Goal: Task Accomplishment & Management: Use online tool/utility

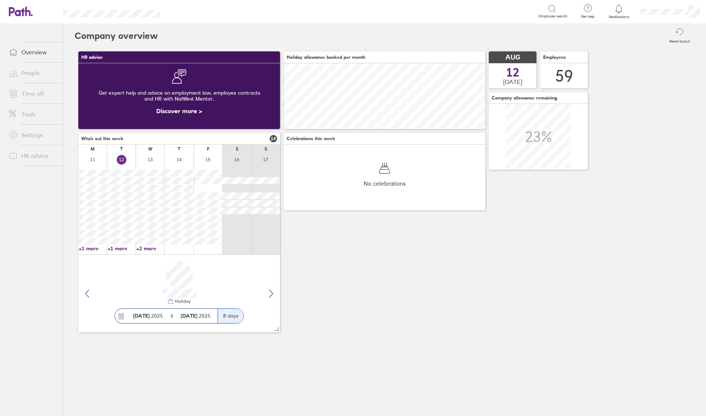
scroll to position [66, 202]
click at [44, 89] on link "Time off" at bounding box center [32, 93] width 59 height 15
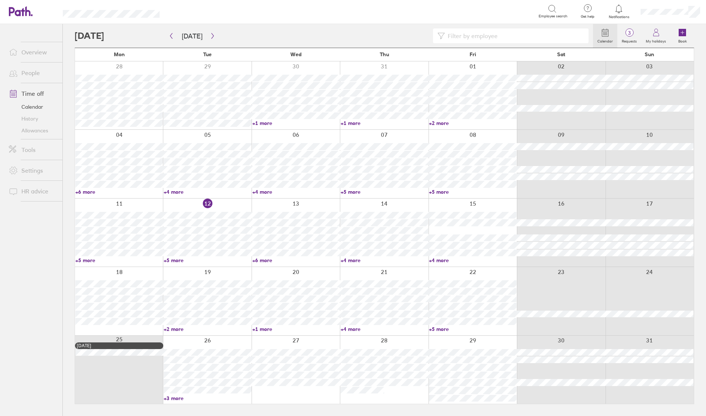
click at [492, 36] on input at bounding box center [514, 36] width 139 height 14
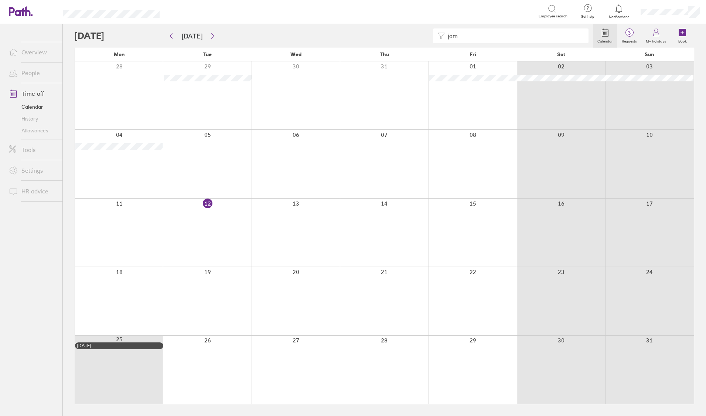
drag, startPoint x: 511, startPoint y: 31, endPoint x: 318, endPoint y: 30, distance: 192.9
click at [318, 30] on div "jam" at bounding box center [334, 35] width 518 height 15
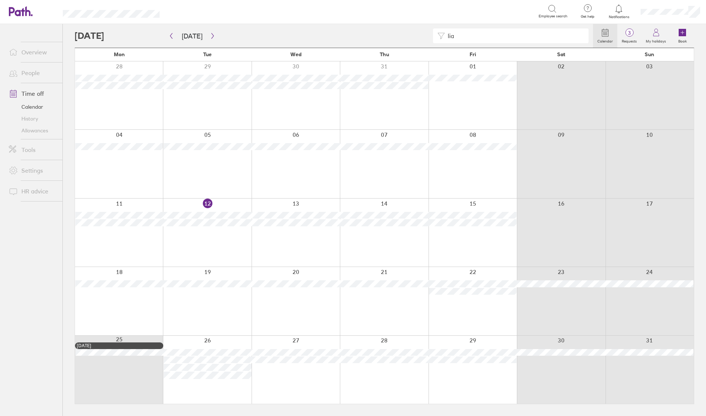
type input "liam"
drag, startPoint x: 467, startPoint y: 36, endPoint x: 439, endPoint y: 35, distance: 28.5
click at [439, 35] on div "liam" at bounding box center [511, 35] width 156 height 15
